Goal: Task Accomplishment & Management: Complete application form

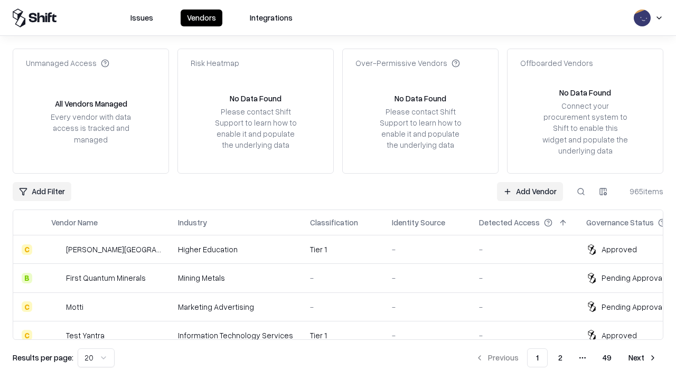
click at [530, 191] on link "Add Vendor" at bounding box center [530, 191] width 66 height 19
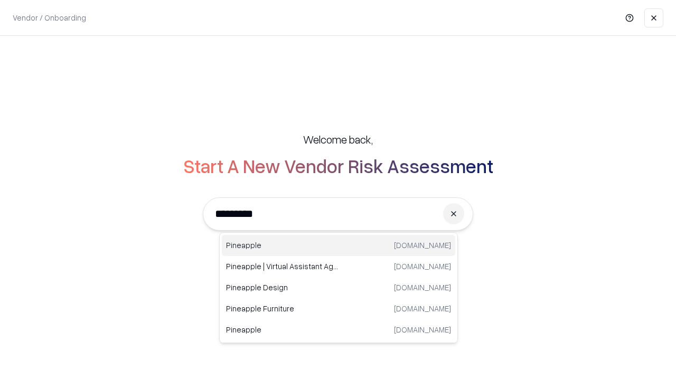
click at [339, 246] on div "Pineapple [DOMAIN_NAME]" at bounding box center [338, 245] width 233 height 21
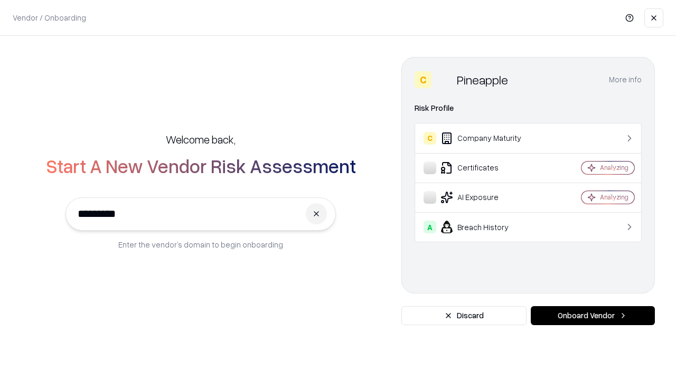
type input "*********"
click at [593, 316] on button "Onboard Vendor" at bounding box center [593, 315] width 124 height 19
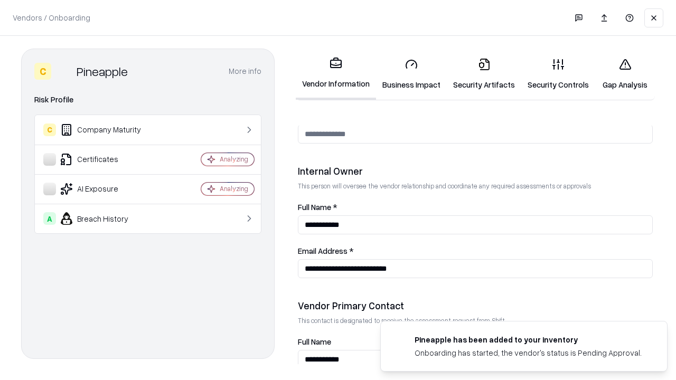
scroll to position [547, 0]
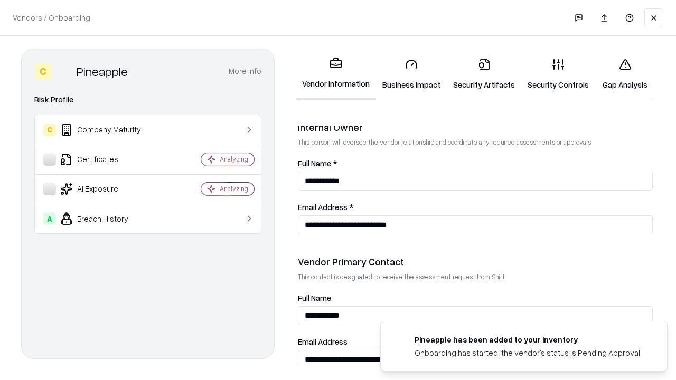
click at [484, 74] on link "Security Artifacts" at bounding box center [484, 74] width 74 height 49
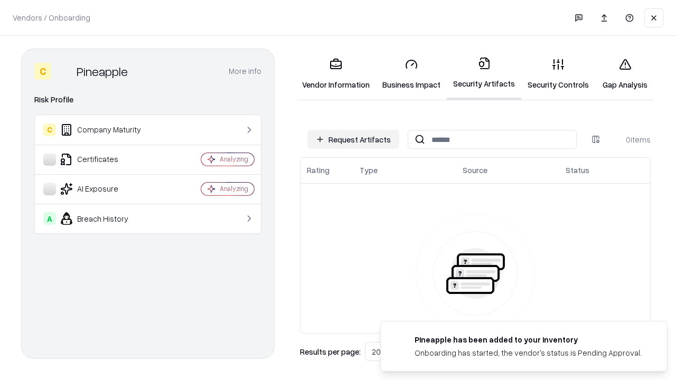
click at [353, 139] on button "Request Artifacts" at bounding box center [353, 139] width 92 height 19
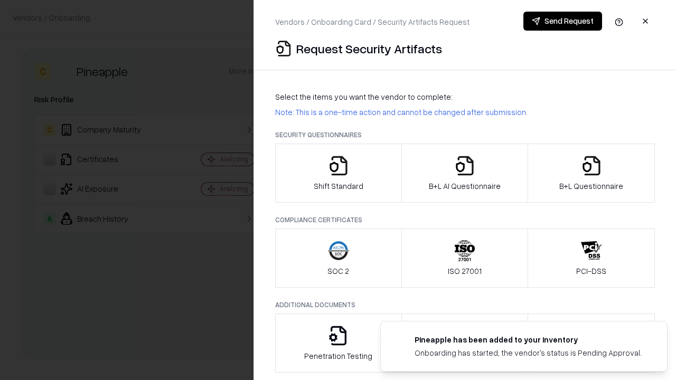
click at [591, 173] on icon "button" at bounding box center [591, 165] width 21 height 21
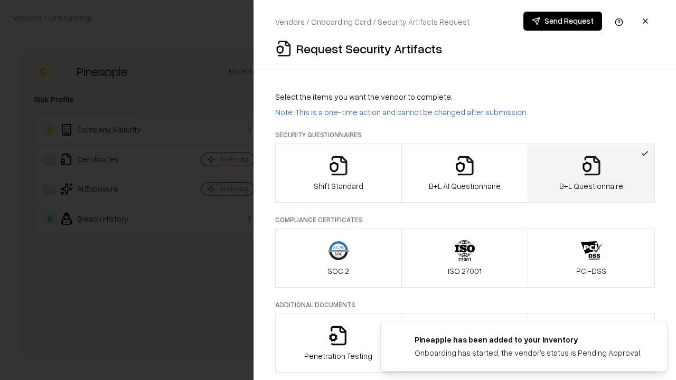
click at [464, 173] on icon "button" at bounding box center [464, 165] width 21 height 21
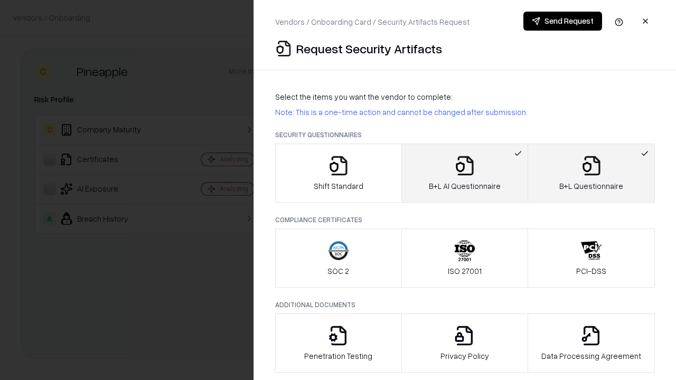
click at [563, 21] on button "Send Request" at bounding box center [562, 21] width 79 height 19
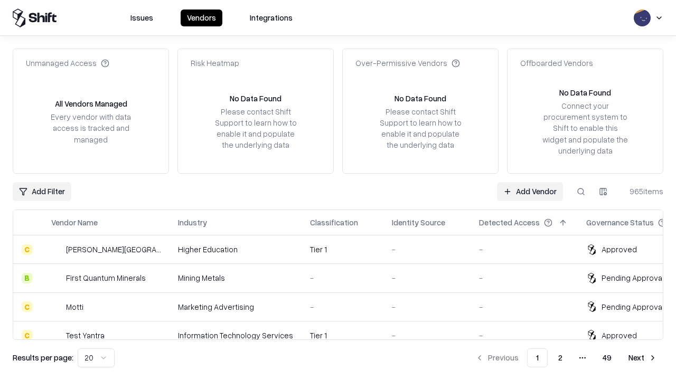
click at [530, 191] on link "Add Vendor" at bounding box center [530, 191] width 66 height 19
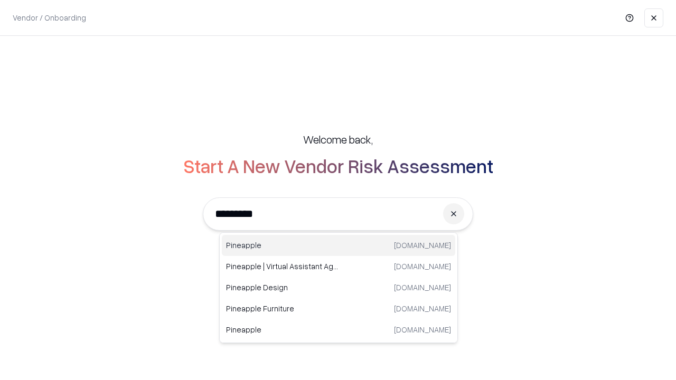
click at [339, 246] on div "Pineapple [DOMAIN_NAME]" at bounding box center [338, 245] width 233 height 21
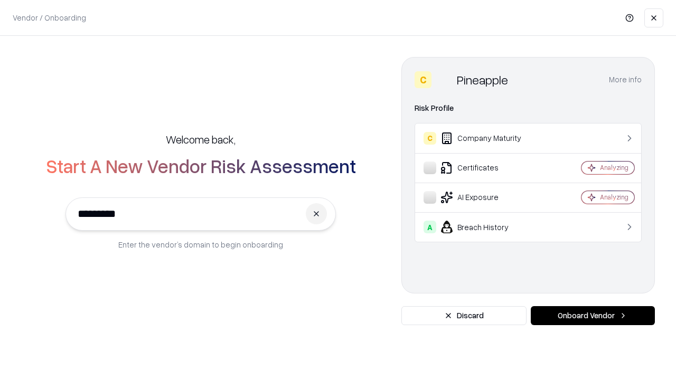
type input "*********"
click at [593, 316] on button "Onboard Vendor" at bounding box center [593, 315] width 124 height 19
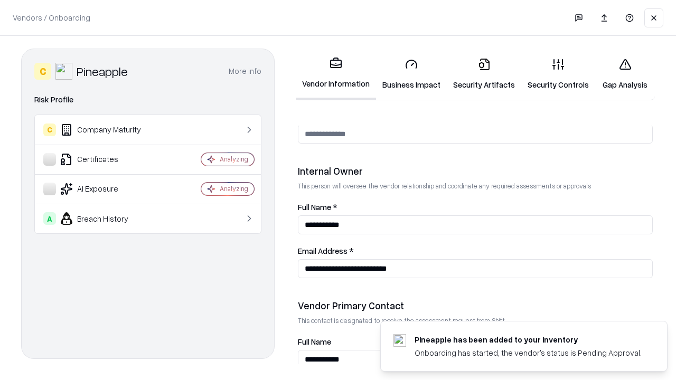
scroll to position [547, 0]
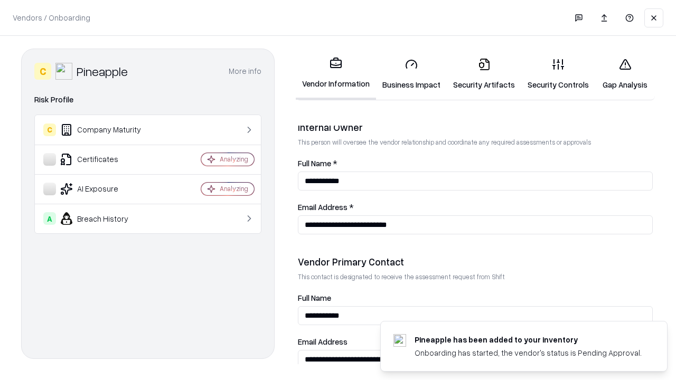
click at [625, 74] on link "Gap Analysis" at bounding box center [625, 74] width 60 height 49
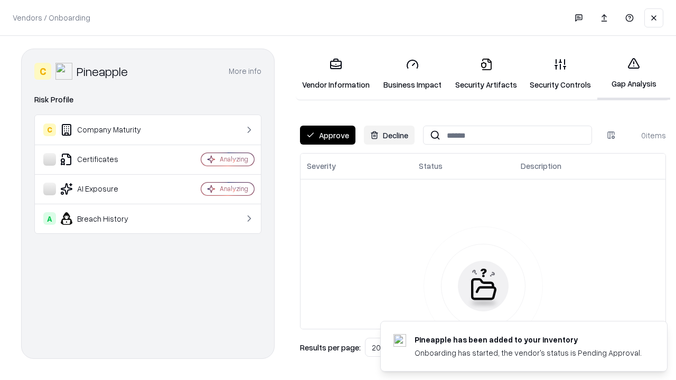
click at [327, 135] on button "Approve" at bounding box center [327, 135] width 55 height 19
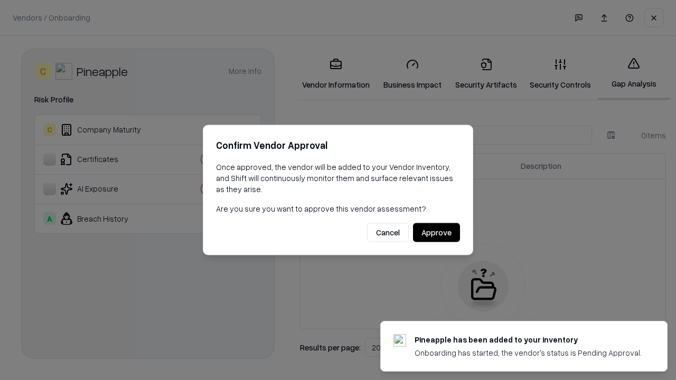
click at [436, 232] on button "Approve" at bounding box center [436, 232] width 47 height 19
